Goal: Navigation & Orientation: Find specific page/section

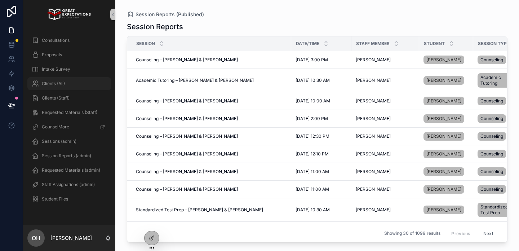
click at [75, 84] on div "Clients (All)" at bounding box center [69, 84] width 75 height 12
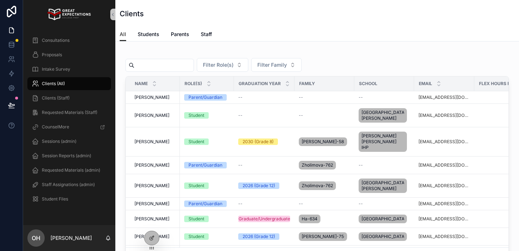
click at [167, 63] on input "scrollable content" at bounding box center [164, 65] width 59 height 10
type input "******"
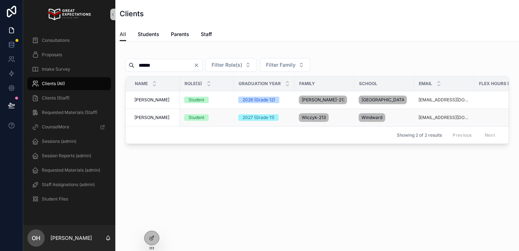
click at [149, 120] on span "Sloane Wiczyk" at bounding box center [152, 118] width 35 height 6
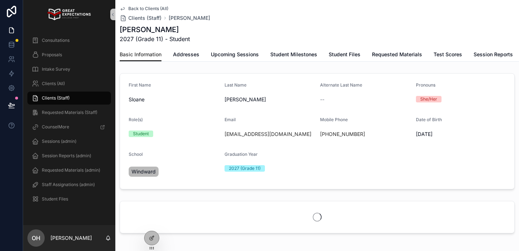
scroll to position [34, 0]
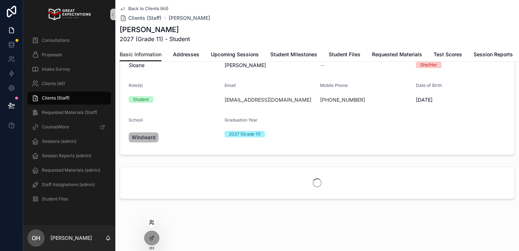
click at [152, 221] on icon at bounding box center [151, 221] width 2 height 2
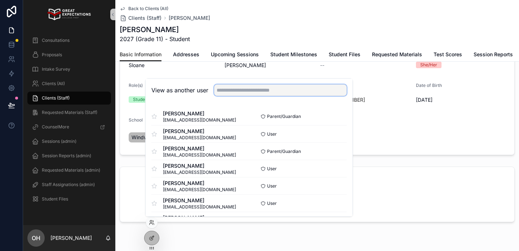
click at [269, 92] on input "text" at bounding box center [280, 90] width 133 height 12
type input "******"
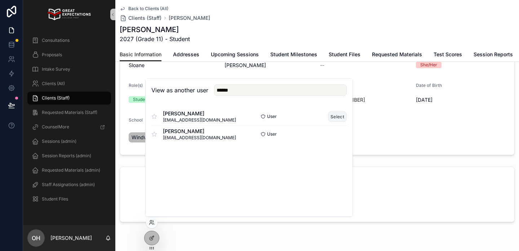
click at [335, 114] on button "Select" at bounding box center [337, 116] width 19 height 10
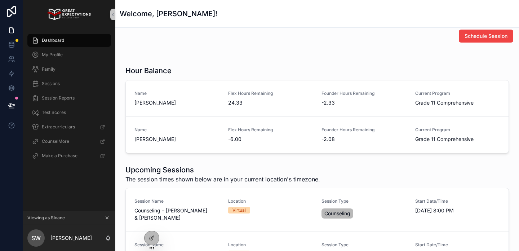
scroll to position [8, 0]
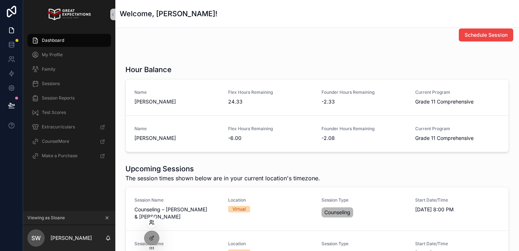
click at [151, 223] on icon at bounding box center [151, 223] width 3 height 1
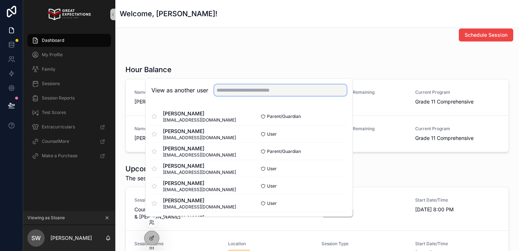
click at [283, 93] on input "text" at bounding box center [280, 90] width 133 height 12
type input "*********"
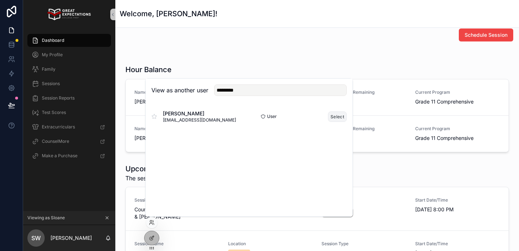
click at [338, 116] on button "Select" at bounding box center [337, 116] width 19 height 10
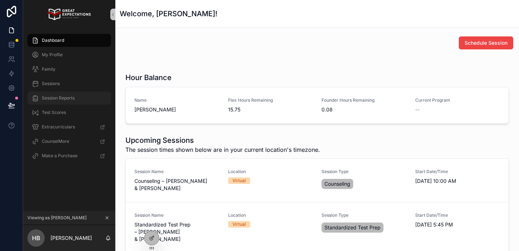
click at [69, 96] on span "Session Reports" at bounding box center [58, 98] width 33 height 6
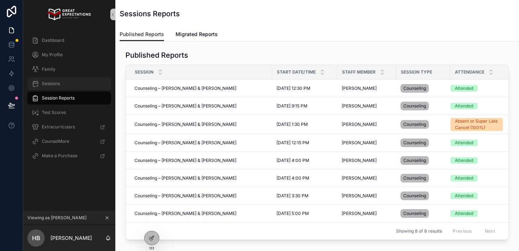
click at [74, 84] on div "Sessions" at bounding box center [69, 84] width 75 height 12
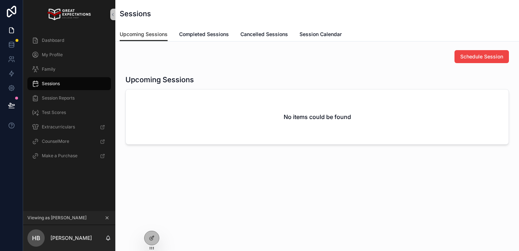
click at [106, 218] on icon "scrollable content" at bounding box center [107, 218] width 3 height 3
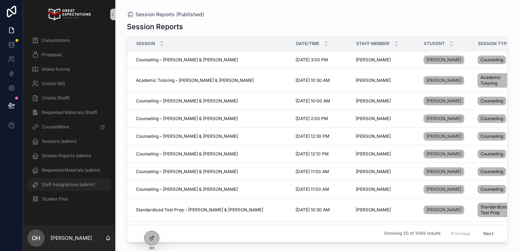
click at [80, 184] on span "Staff Assignations (admin)" at bounding box center [68, 185] width 53 height 6
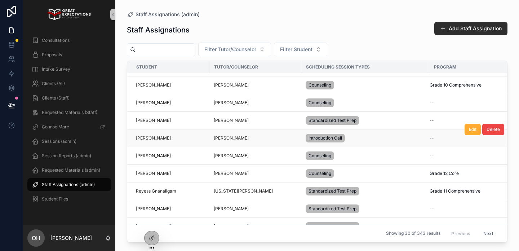
scroll to position [18, 0]
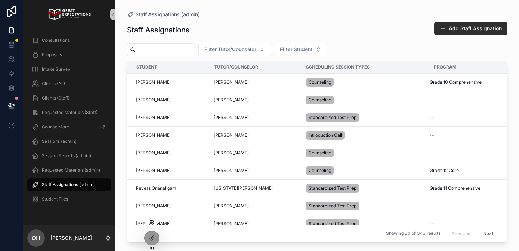
click at [151, 223] on icon at bounding box center [152, 223] width 6 height 6
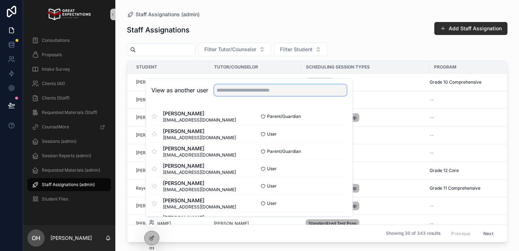
click at [247, 87] on input "text" at bounding box center [280, 90] width 133 height 12
type input "****"
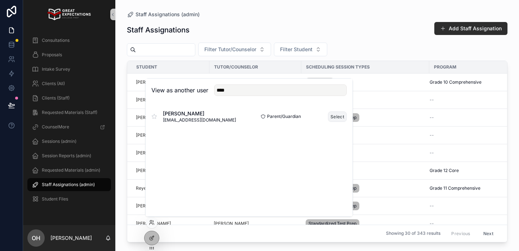
click at [332, 116] on button "Select" at bounding box center [337, 116] width 19 height 10
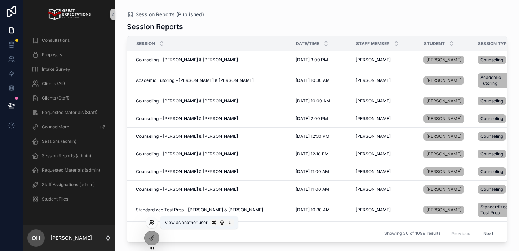
click at [151, 220] on icon at bounding box center [151, 221] width 2 height 2
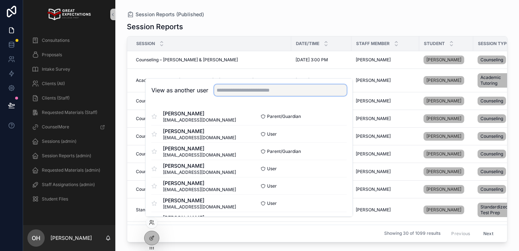
click at [244, 91] on input "text" at bounding box center [280, 90] width 133 height 12
click at [339, 116] on button "Select" at bounding box center [337, 116] width 19 height 10
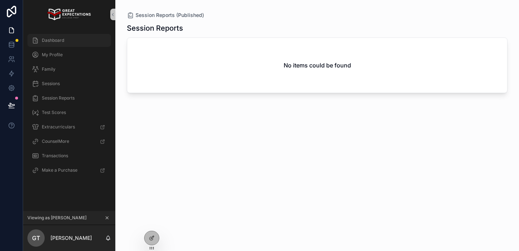
click at [54, 39] on span "Dashboard" at bounding box center [53, 41] width 22 height 6
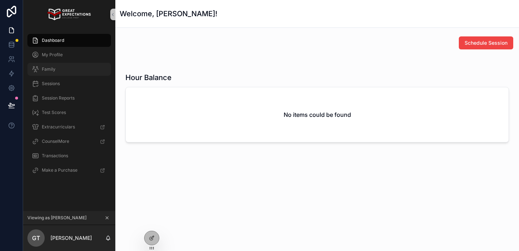
click at [66, 71] on div "Family" at bounding box center [69, 69] width 75 height 12
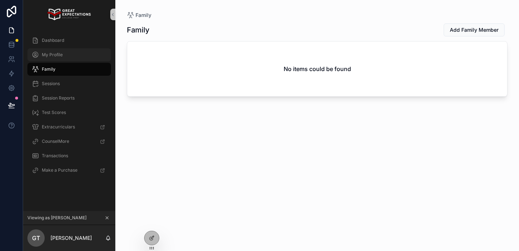
click at [69, 54] on div "My Profile" at bounding box center [69, 55] width 75 height 12
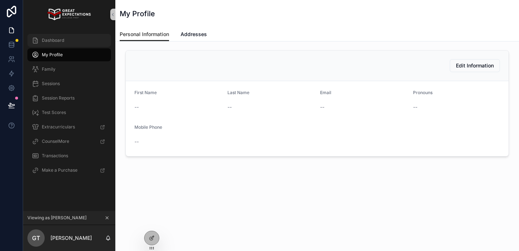
click at [69, 40] on div "Dashboard" at bounding box center [69, 41] width 75 height 12
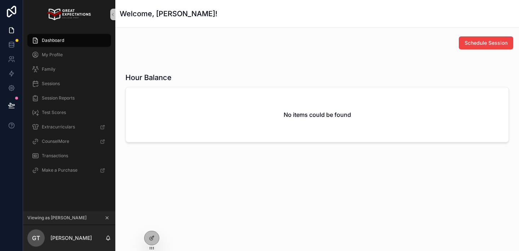
click at [164, 240] on div "Welcome, Gina! Schedule Session Hour Balance No items could be found" at bounding box center [317, 125] width 404 height 251
click at [156, 240] on div at bounding box center [152, 238] width 14 height 14
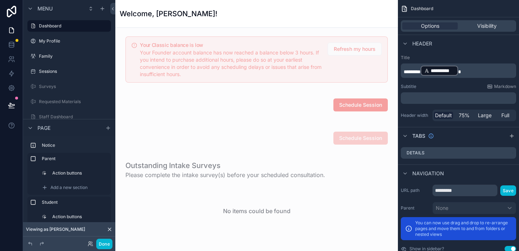
click at [110, 231] on icon at bounding box center [110, 229] width 6 height 6
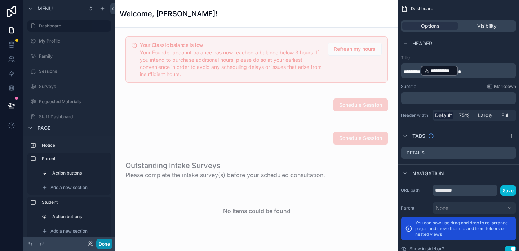
click at [106, 246] on button "Done" at bounding box center [104, 244] width 16 height 10
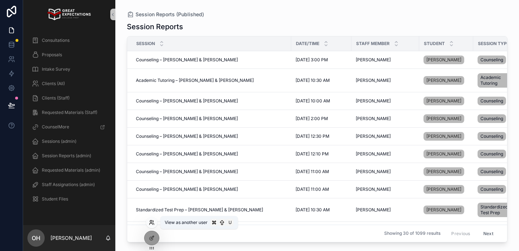
click at [152, 220] on icon at bounding box center [152, 223] width 6 height 6
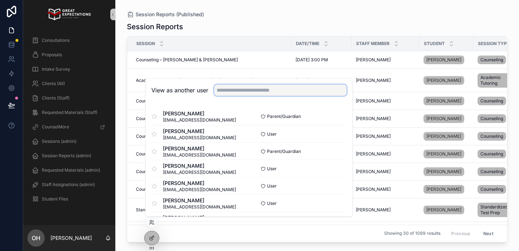
click at [250, 94] on input "text" at bounding box center [280, 90] width 133 height 12
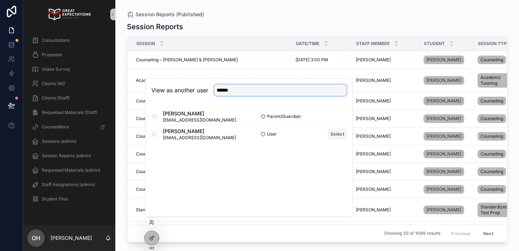
type input "******"
click at [340, 136] on button "Select" at bounding box center [337, 134] width 19 height 10
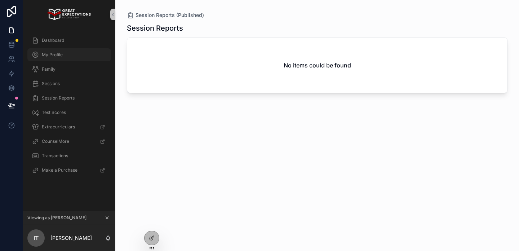
click at [65, 57] on div "My Profile" at bounding box center [69, 55] width 75 height 12
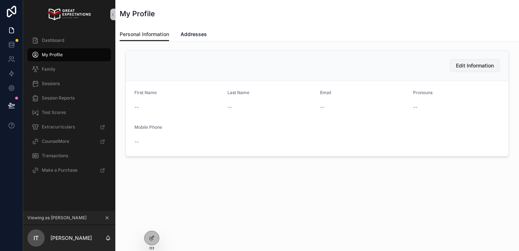
click at [476, 66] on span "Edit Information" at bounding box center [475, 65] width 38 height 7
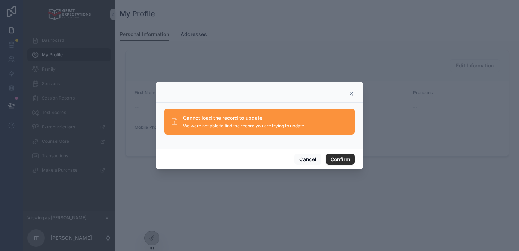
click at [351, 91] on icon at bounding box center [352, 94] width 6 height 6
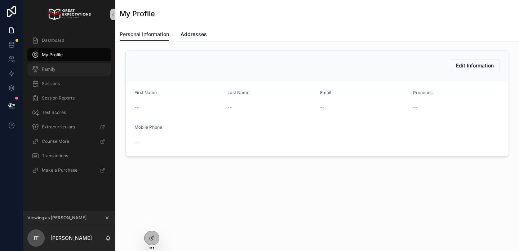
click at [67, 72] on div "Family" at bounding box center [69, 69] width 75 height 12
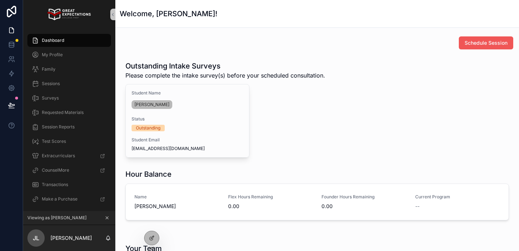
click at [471, 41] on span "Schedule Session" at bounding box center [486, 42] width 43 height 7
click at [58, 57] on span "My Profile" at bounding box center [52, 55] width 21 height 6
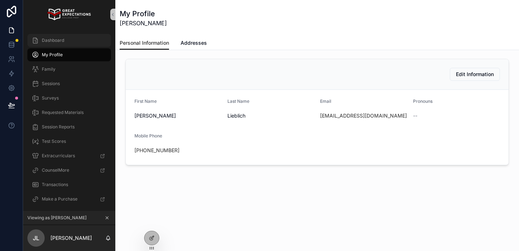
click at [60, 39] on span "Dashboard" at bounding box center [53, 41] width 22 height 6
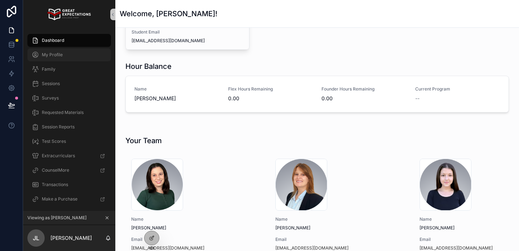
scroll to position [185, 0]
